Goal: Navigation & Orientation: Understand site structure

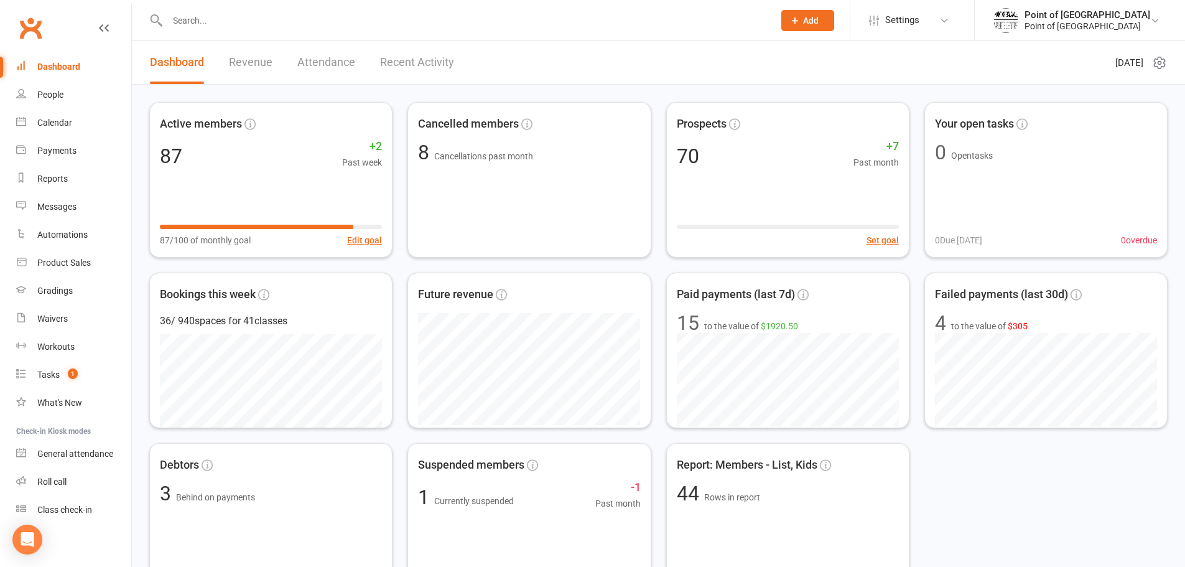
click at [848, 93] on div "Includes members that have been active previously, who have their final members…" at bounding box center [658, 572] width 1053 height 974
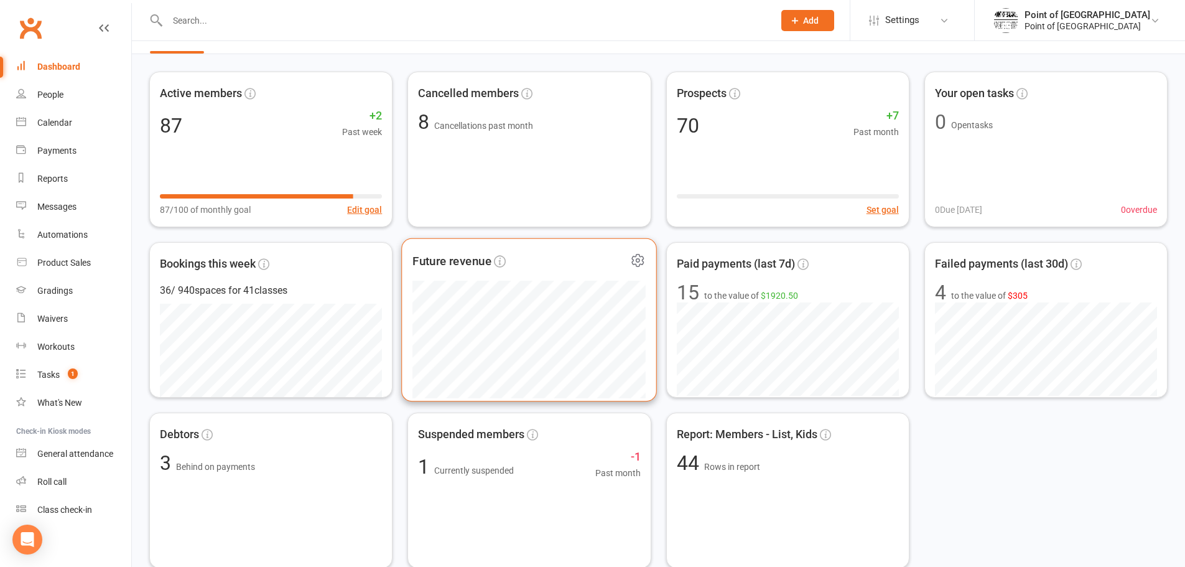
scroll to position [62, 0]
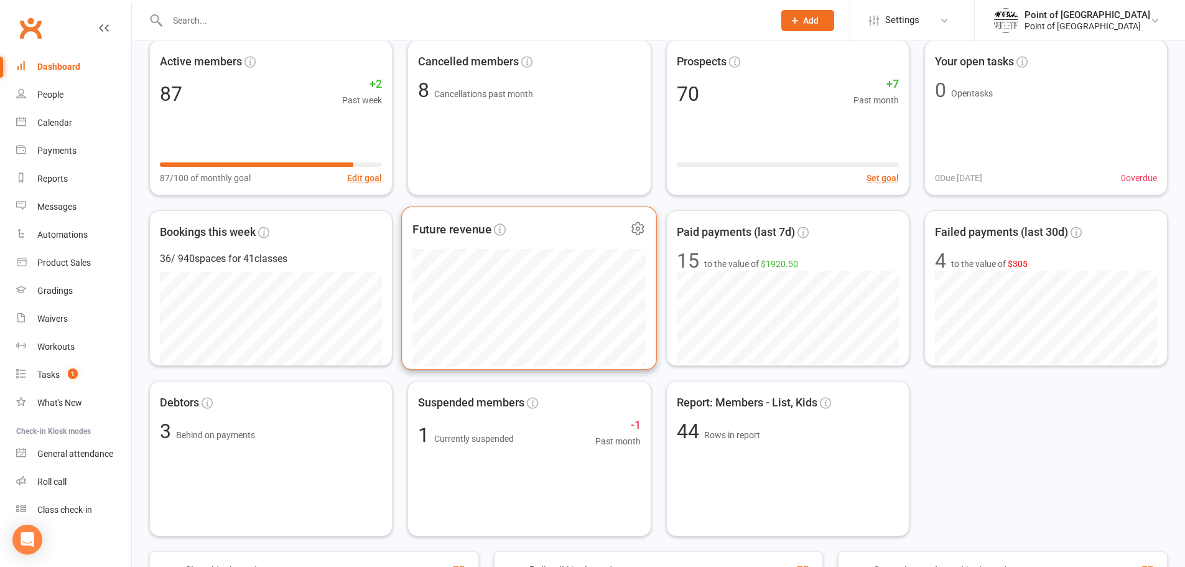
click at [566, 231] on span "Future revenue" at bounding box center [520, 229] width 215 height 19
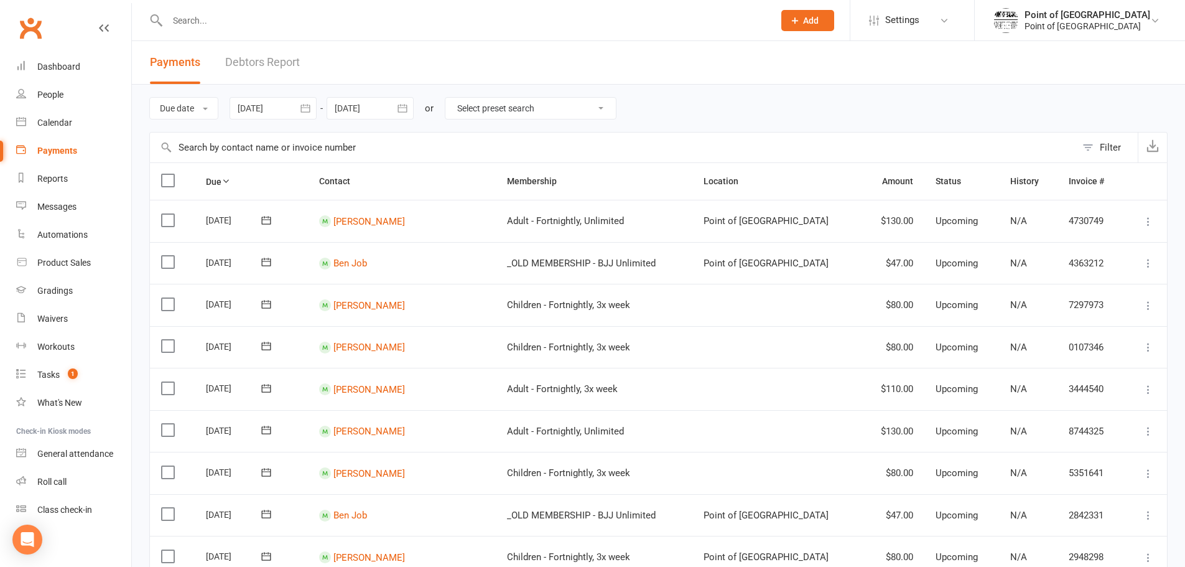
click at [837, 113] on div "Due date Due date Date paid Date failed [DATE] [DATE] Sun Mon Tue Wed Thu Fri S…" at bounding box center [658, 108] width 1019 height 47
click at [603, 100] on select "Select preset search All failures All skipped payments All pending payments Suc…" at bounding box center [531, 108] width 170 height 21
click at [729, 100] on div "Due date Due date Date paid Date failed [DATE] [DATE] Sun Mon Tue Wed Thu Fri S…" at bounding box center [658, 108] width 1019 height 47
click at [74, 320] on link "Waivers" at bounding box center [73, 319] width 115 height 28
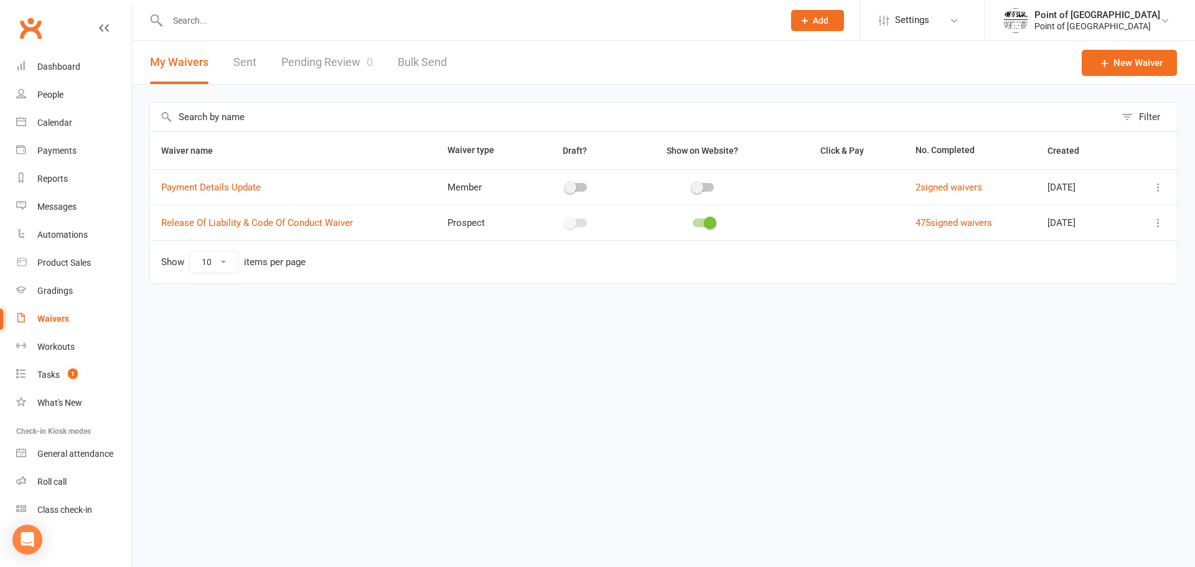
click at [419, 336] on html "Prospect Member Non-attending contact Class / event Appointment Grading event T…" at bounding box center [597, 168] width 1195 height 336
click at [73, 70] on div "Dashboard" at bounding box center [58, 67] width 43 height 10
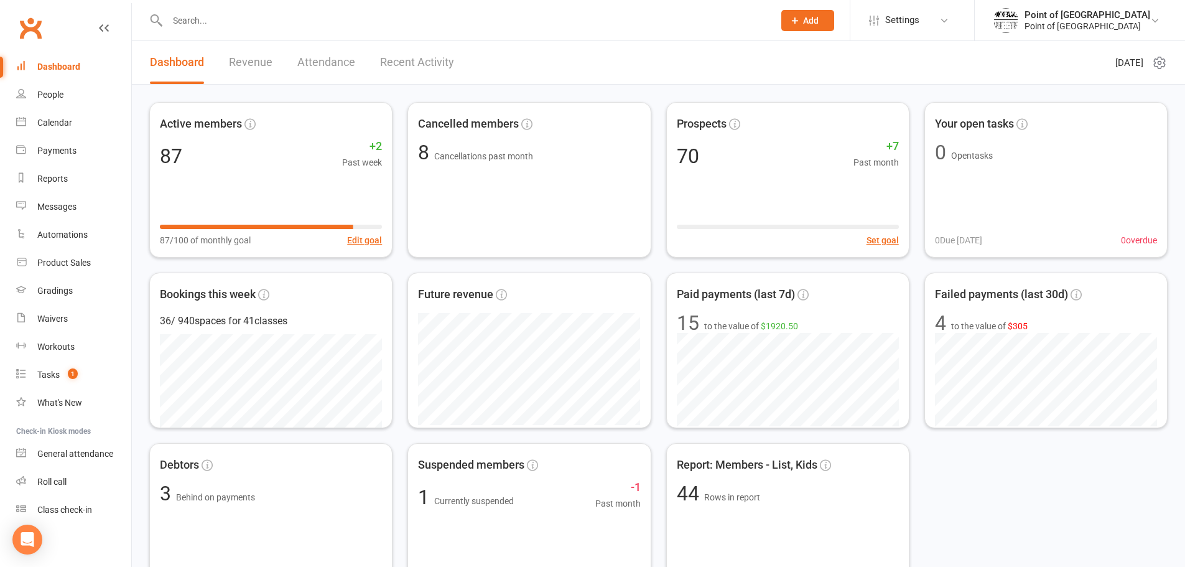
click at [1085, 475] on div "Active members 87 +2 Past week 87/100 of monthly goal Edit goal Cancelled membe…" at bounding box center [658, 350] width 1019 height 497
click at [694, 147] on div "70" at bounding box center [683, 154] width 24 height 21
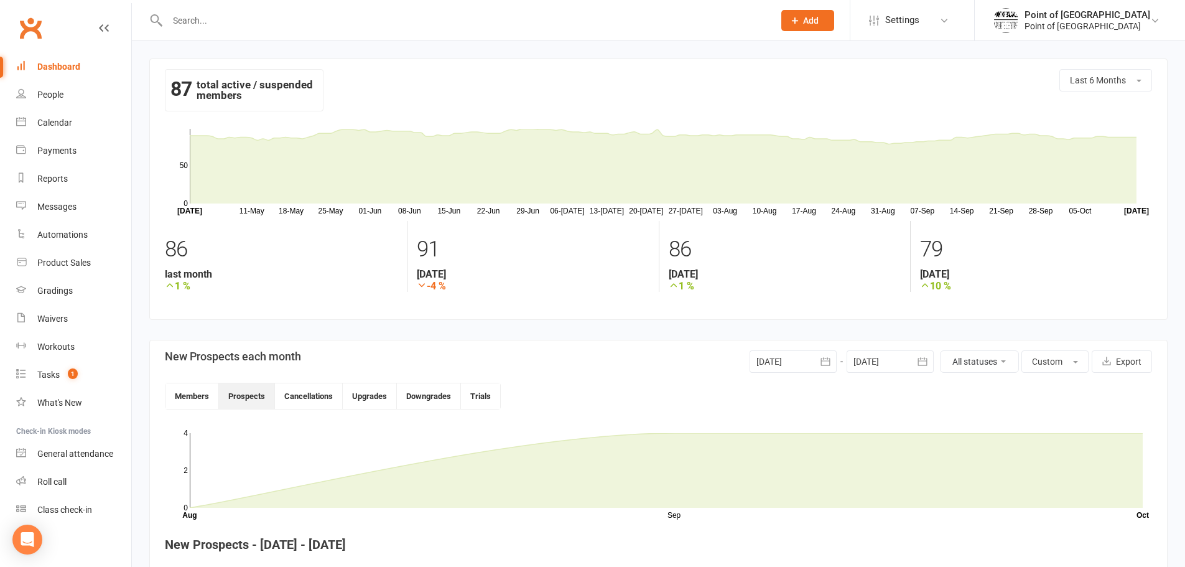
click at [44, 62] on div "Dashboard" at bounding box center [58, 67] width 43 height 10
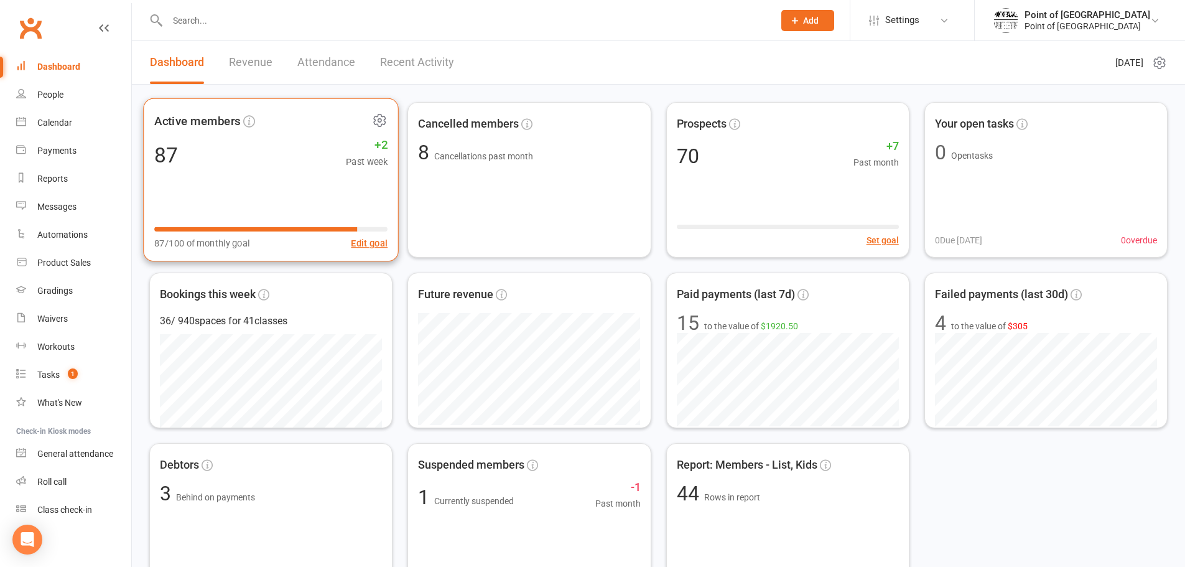
click at [187, 124] on span "Active members" at bounding box center [197, 120] width 86 height 19
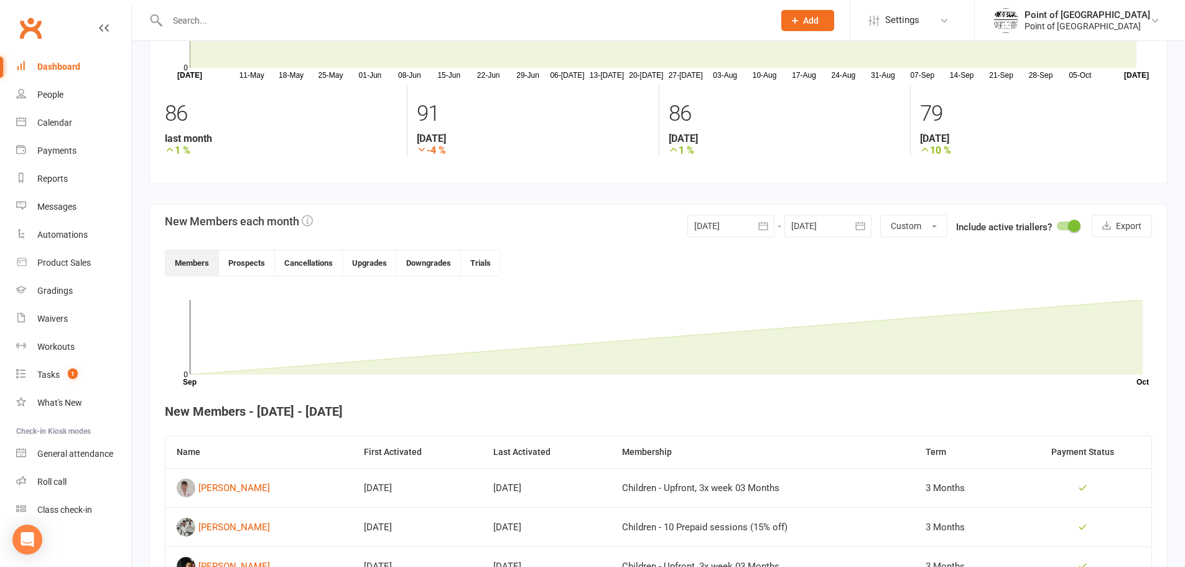
scroll to position [71, 0]
